Goal: Transaction & Acquisition: Purchase product/service

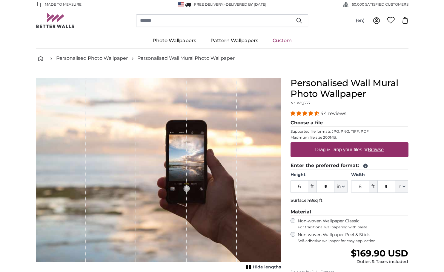
drag, startPoint x: 303, startPoint y: 188, endPoint x: 297, endPoint y: 187, distance: 5.7
click at [297, 187] on input "6" at bounding box center [299, 186] width 18 height 13
type input "8"
drag, startPoint x: 363, startPoint y: 185, endPoint x: 358, endPoint y: 185, distance: 4.8
click at [358, 185] on input "10" at bounding box center [360, 186] width 18 height 13
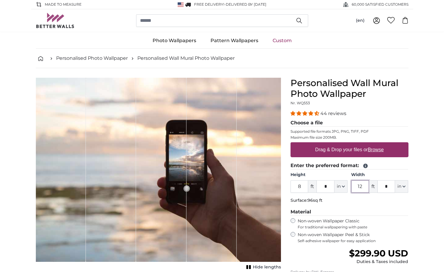
type input "12"
click at [371, 199] on p "Surface: 96sq ft" at bounding box center [349, 200] width 118 height 6
click at [372, 150] on u "Browse" at bounding box center [376, 149] width 16 height 5
click at [372, 144] on input "Drag & Drop your files or Browse" at bounding box center [349, 143] width 118 height 2
type input "**********"
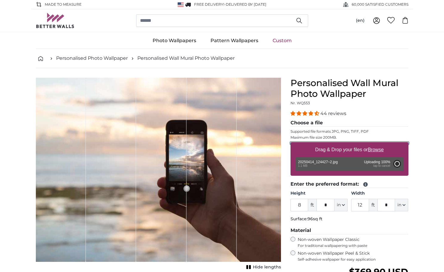
type input "6"
type input "10"
type input "***"
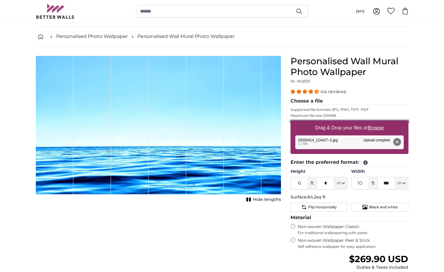
scroll to position [60, 0]
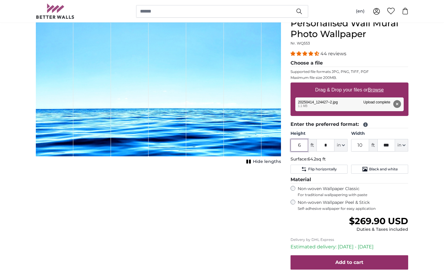
drag, startPoint x: 300, startPoint y: 145, endPoint x: 297, endPoint y: 145, distance: 3.9
click at [297, 145] on input "6" at bounding box center [299, 145] width 18 height 13
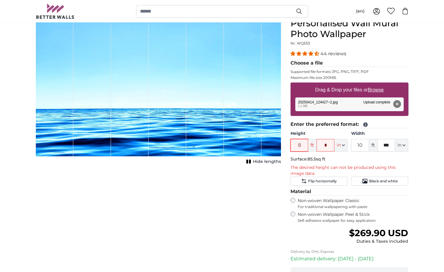
type input "8"
type input "12"
drag, startPoint x: 365, startPoint y: 143, endPoint x: 357, endPoint y: 145, distance: 8.5
click at [357, 145] on input "12" at bounding box center [360, 145] width 18 height 13
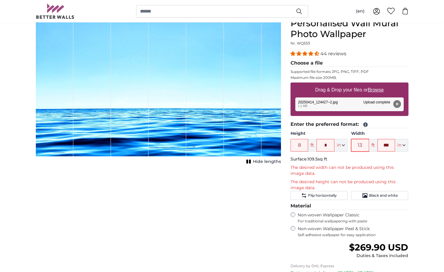
click at [362, 146] on input "13" at bounding box center [360, 145] width 18 height 13
type input "16"
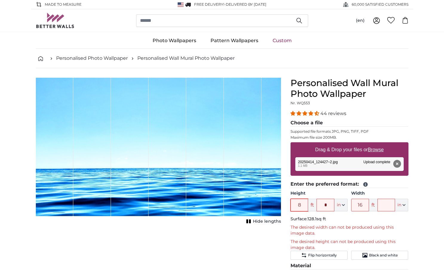
drag, startPoint x: 302, startPoint y: 205, endPoint x: 297, endPoint y: 205, distance: 5.4
click at [297, 205] on input "8" at bounding box center [299, 204] width 18 height 13
type input "7"
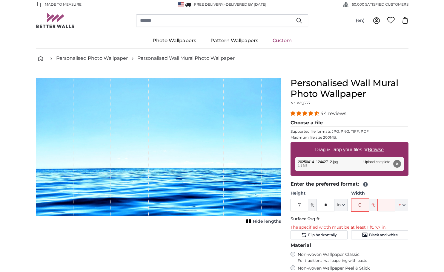
drag, startPoint x: 362, startPoint y: 205, endPoint x: 358, endPoint y: 205, distance: 4.2
click at [358, 205] on input "0" at bounding box center [360, 204] width 18 height 13
type input "14"
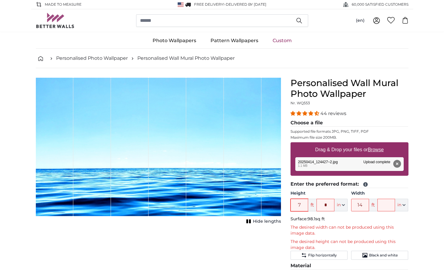
drag, startPoint x: 304, startPoint y: 203, endPoint x: 286, endPoint y: 207, distance: 17.7
click at [286, 207] on div "Personalised Wall Mural Photo Wallpaper Nr. WQ553 44 reviews Choose a file Supp…" at bounding box center [349, 238] width 127 height 321
type input "6"
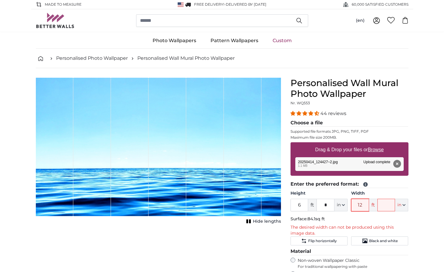
type input "12"
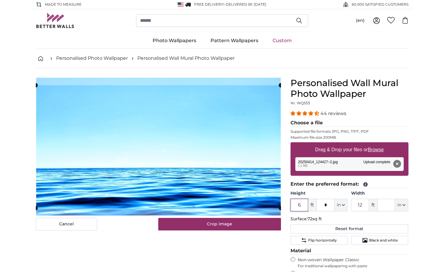
drag, startPoint x: 302, startPoint y: 205, endPoint x: 296, endPoint y: 205, distance: 6.6
click at [296, 205] on input "6" at bounding box center [299, 204] width 18 height 13
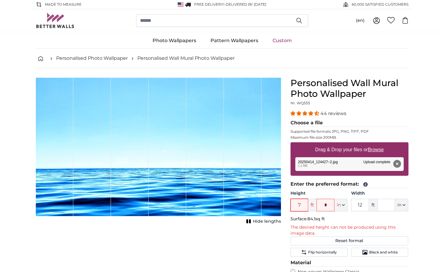
drag, startPoint x: 305, startPoint y: 204, endPoint x: 299, endPoint y: 204, distance: 5.7
click at [299, 204] on input "7" at bounding box center [299, 204] width 18 height 13
type input "6"
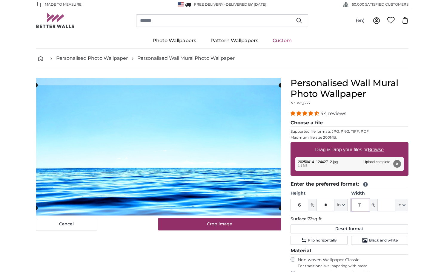
type input "11"
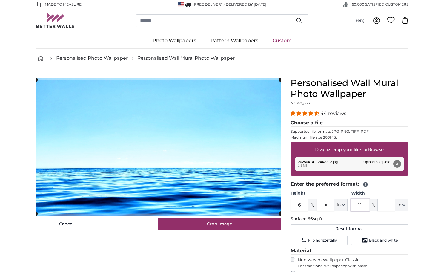
drag, startPoint x: 364, startPoint y: 202, endPoint x: 355, endPoint y: 202, distance: 8.4
click at [355, 202] on input "11" at bounding box center [360, 204] width 18 height 13
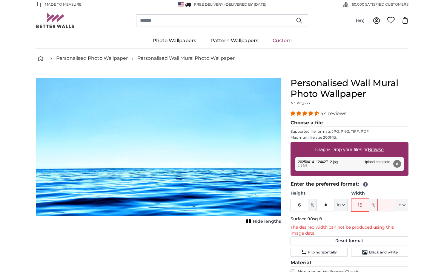
click at [363, 204] on input "15" at bounding box center [360, 204] width 18 height 13
click at [364, 204] on input "14" at bounding box center [360, 204] width 18 height 13
click at [364, 204] on input "13" at bounding box center [360, 204] width 18 height 13
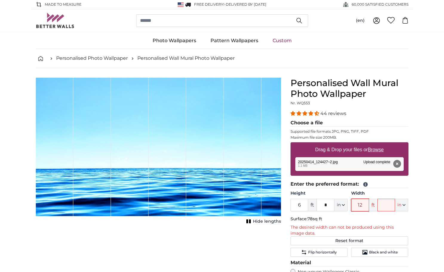
type input "12"
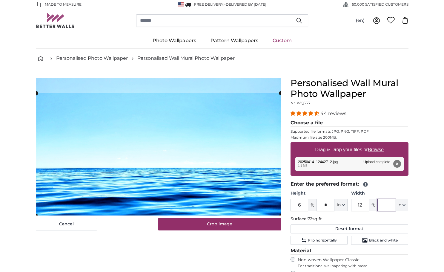
click at [238, 191] on cropper-handle at bounding box center [158, 154] width 245 height 123
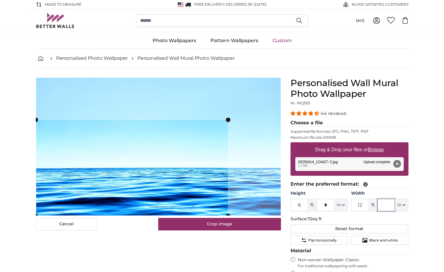
click at [0, 0] on slot at bounding box center [0, 0] width 0 height 0
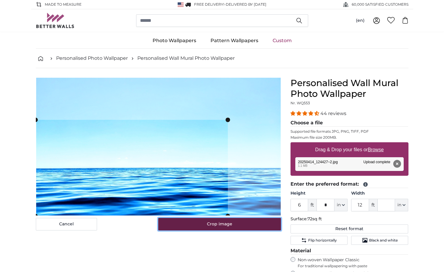
click at [218, 223] on button "Crop image" at bounding box center [219, 224] width 123 height 13
